Goal: Download file/media

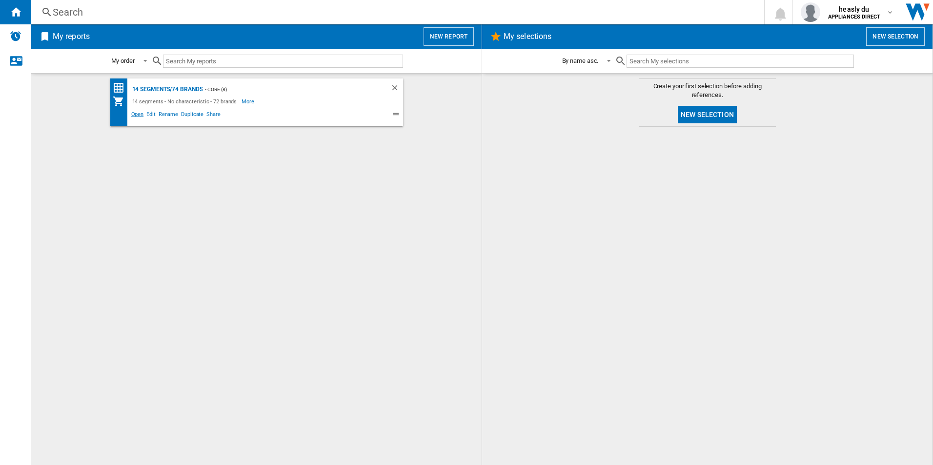
click at [139, 113] on span "Open" at bounding box center [138, 116] width 16 height 12
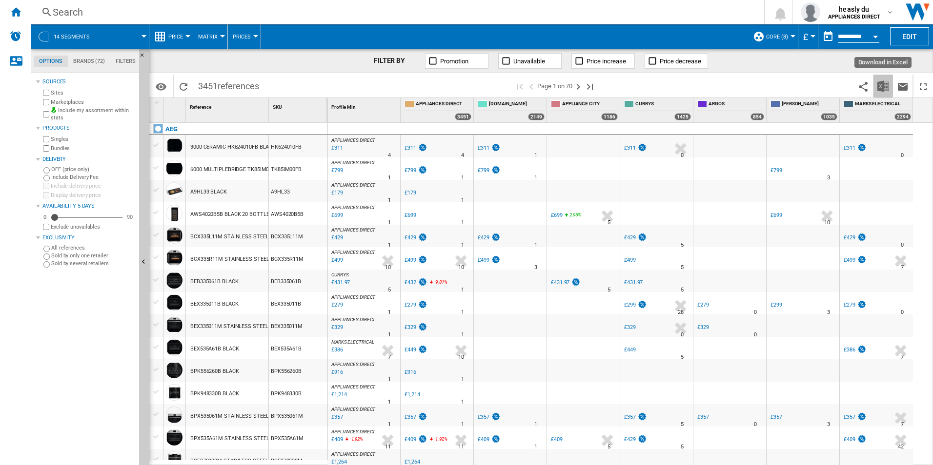
click at [883, 80] on button "Download in Excel" at bounding box center [883, 86] width 20 height 23
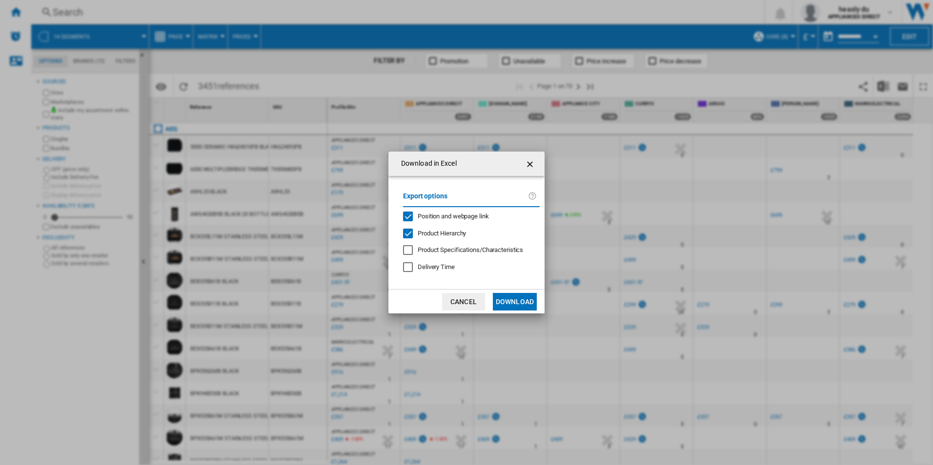
click at [516, 303] on button "Download" at bounding box center [515, 302] width 44 height 18
